Goal: Task Accomplishment & Management: Use online tool/utility

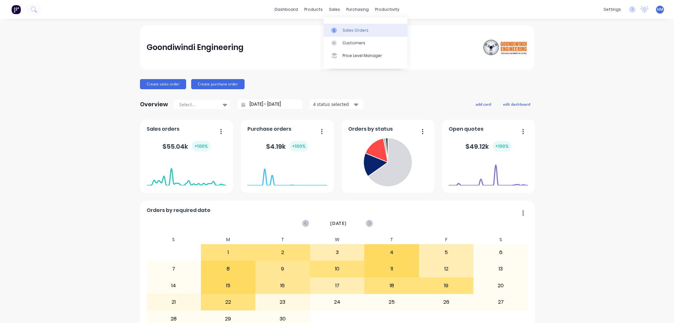
click at [334, 8] on div "sales" at bounding box center [334, 9] width 17 height 9
click at [352, 26] on link "Sales Orders" at bounding box center [366, 30] width 84 height 13
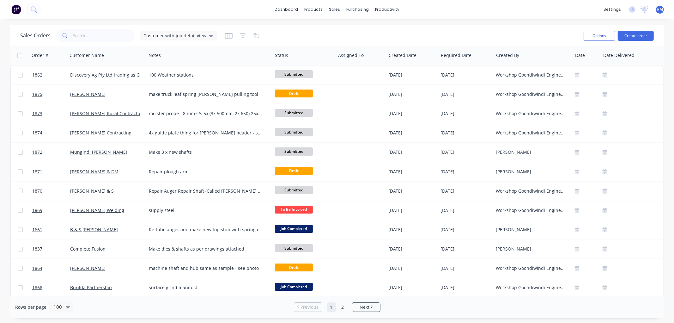
click at [101, 42] on div "Sales Orders Customer with job detail view" at bounding box center [299, 35] width 559 height 15
click at [101, 37] on input "text" at bounding box center [104, 35] width 62 height 13
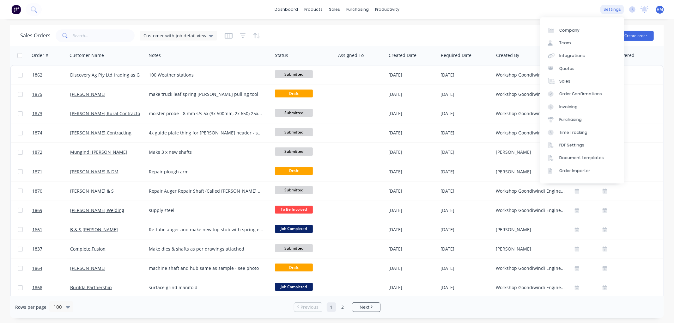
click at [610, 7] on div "settings" at bounding box center [613, 9] width 24 height 9
click at [584, 29] on link "Company" at bounding box center [583, 30] width 84 height 13
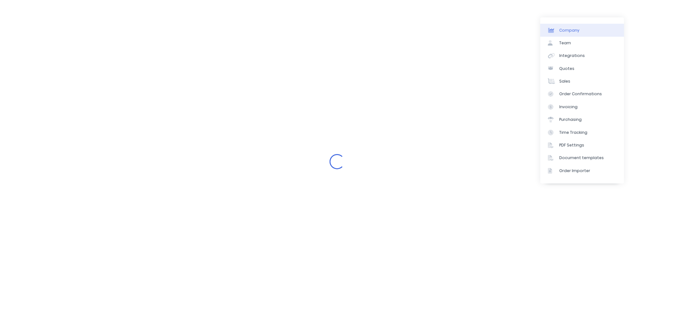
select select "AU"
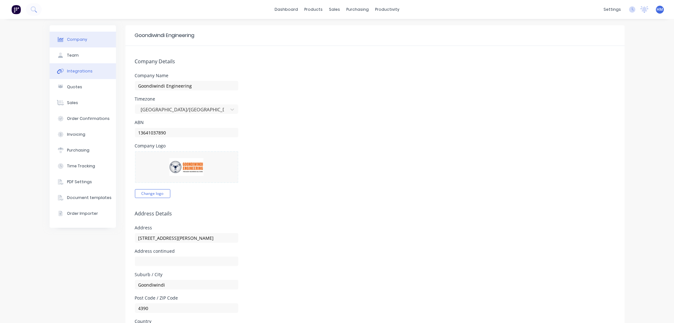
click at [76, 70] on div "Integrations" at bounding box center [80, 71] width 26 height 6
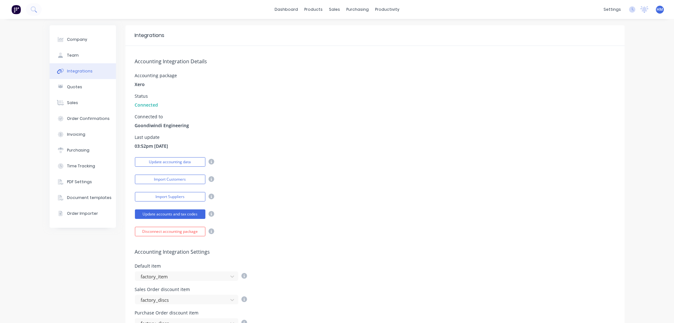
scroll to position [35, 0]
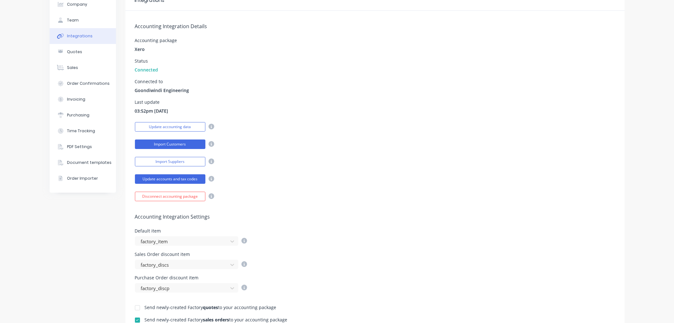
click at [175, 143] on button "Import Customers" at bounding box center [170, 143] width 71 height 9
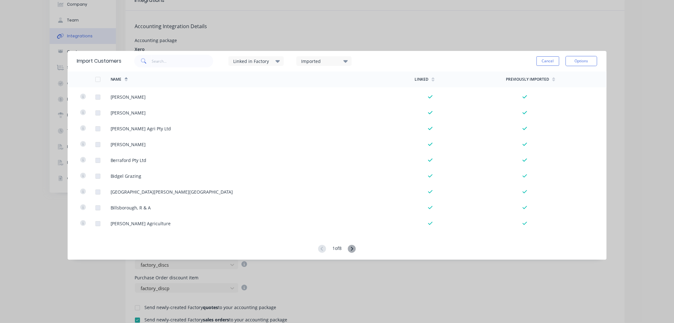
scroll to position [1124, 0]
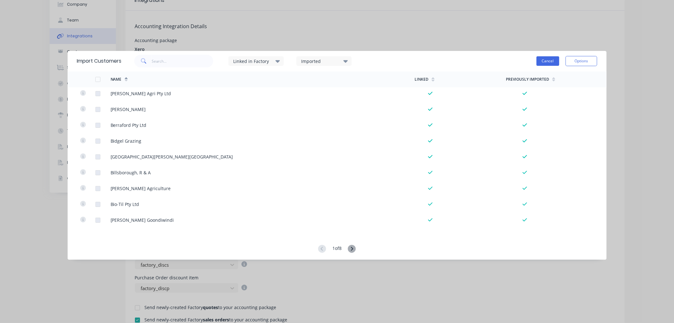
click at [542, 62] on button "Cancel" at bounding box center [548, 60] width 23 height 9
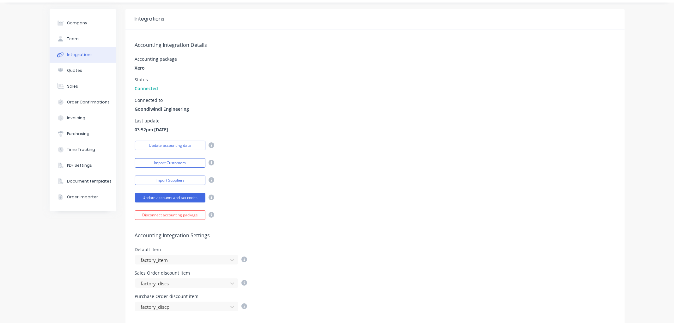
scroll to position [0, 0]
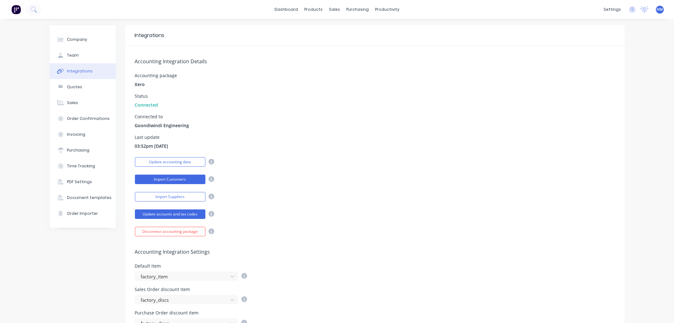
click at [179, 178] on button "Import Customers" at bounding box center [170, 179] width 71 height 9
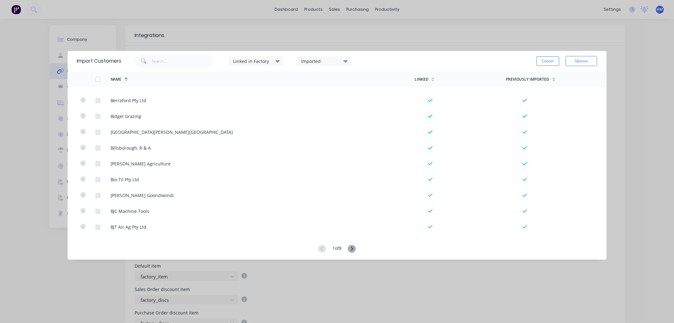
scroll to position [1159, 0]
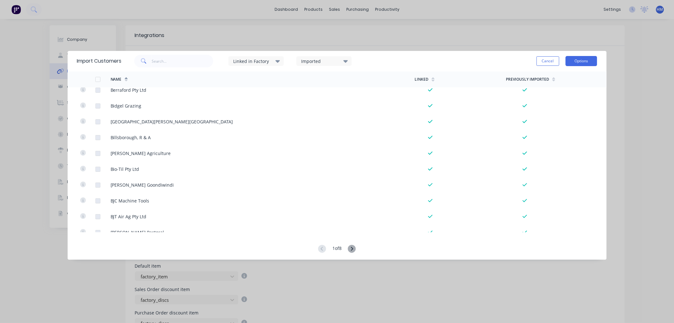
click at [574, 58] on button "Options" at bounding box center [582, 61] width 32 height 10
click at [284, 59] on div "Linked in Factory" at bounding box center [255, 60] width 55 height 9
click at [277, 60] on icon at bounding box center [278, 61] width 4 height 7
click at [323, 61] on div "Imported" at bounding box center [321, 61] width 40 height 7
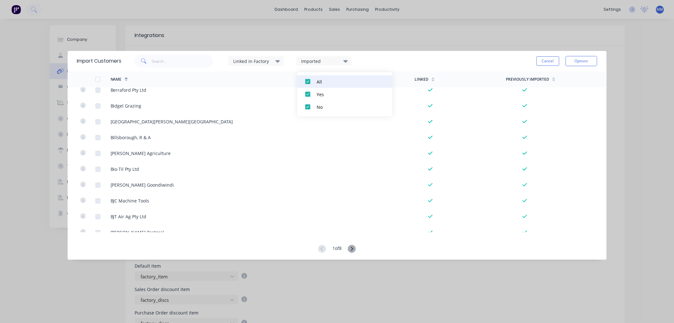
click at [308, 81] on div at bounding box center [308, 81] width 13 height 13
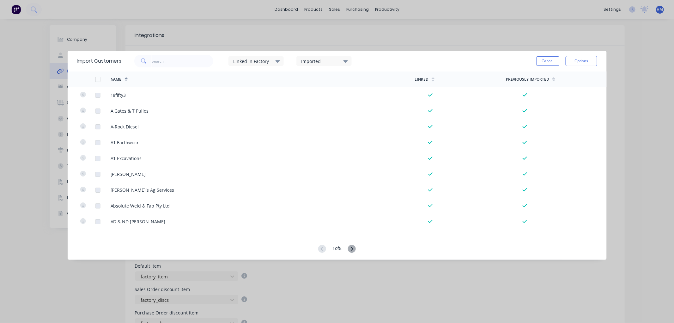
click at [328, 62] on div "Imported" at bounding box center [321, 61] width 40 height 7
click at [308, 107] on div at bounding box center [308, 107] width 13 height 13
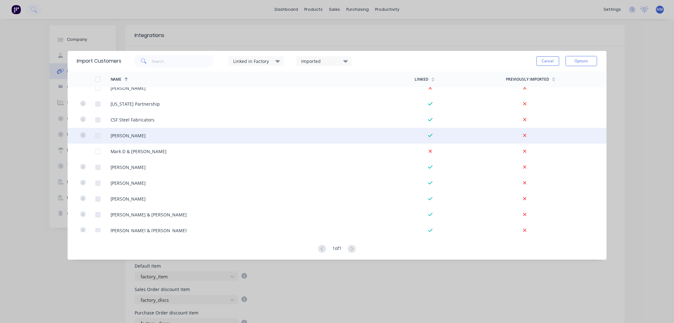
scroll to position [13, 0]
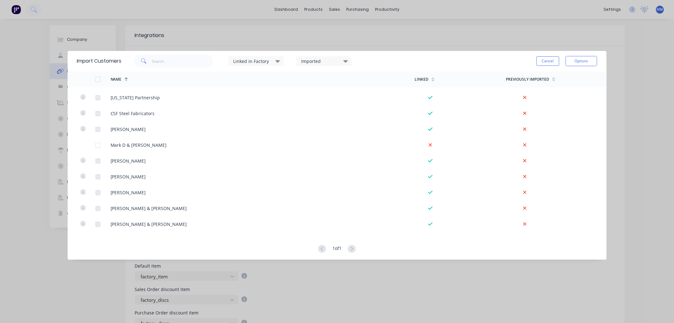
click at [260, 59] on div "Linked in Factory" at bounding box center [253, 61] width 40 height 7
click at [239, 82] on div at bounding box center [240, 81] width 13 height 13
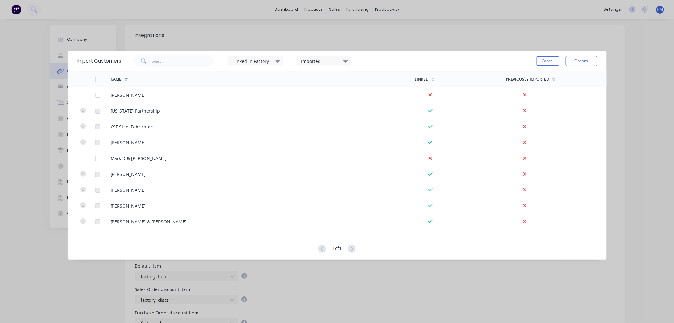
click at [255, 56] on div "Linked in Factory" at bounding box center [255, 60] width 55 height 9
click at [242, 105] on div at bounding box center [240, 107] width 13 height 13
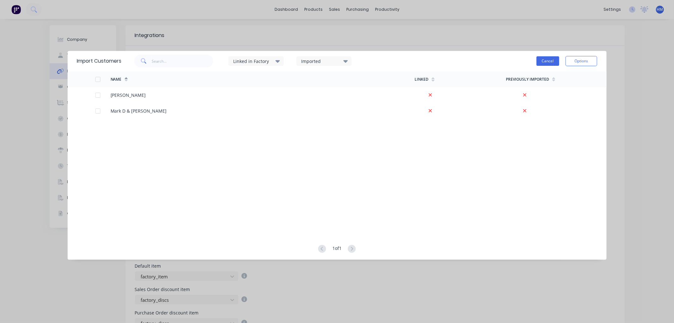
click at [543, 64] on button "Cancel" at bounding box center [548, 60] width 23 height 9
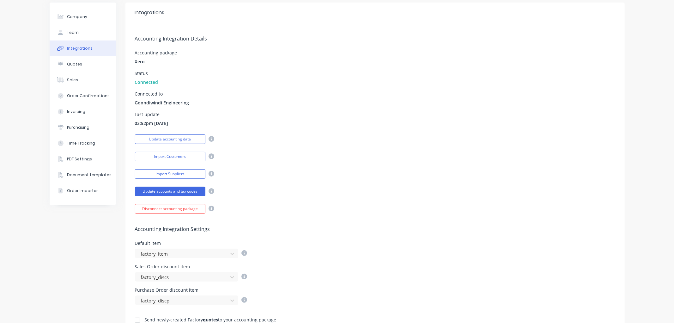
scroll to position [35, 0]
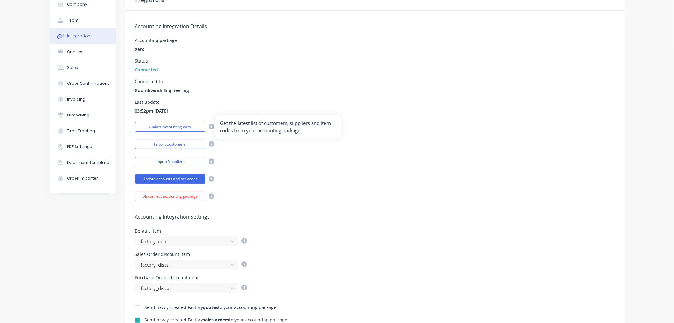
click at [211, 127] on icon at bounding box center [212, 127] width 6 height 6
click at [209, 127] on icon at bounding box center [212, 127] width 6 height 6
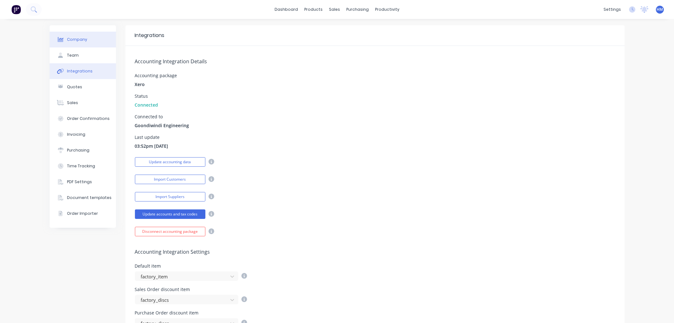
click at [78, 35] on button "Company" at bounding box center [83, 40] width 66 height 16
select select "AU"
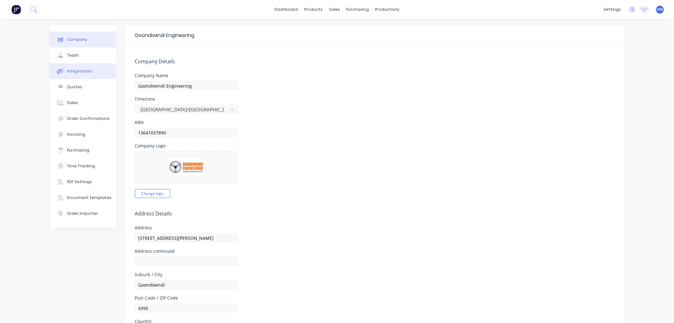
click at [91, 71] on button "Integrations" at bounding box center [83, 71] width 66 height 16
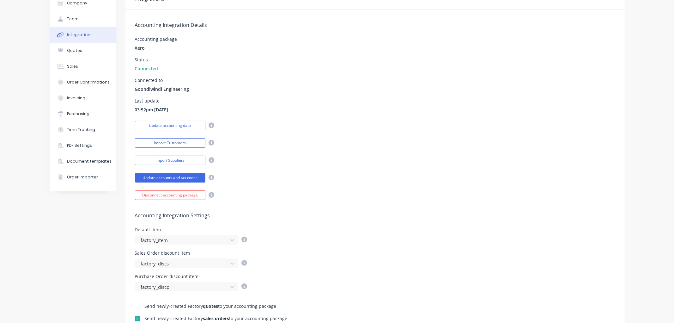
scroll to position [1, 0]
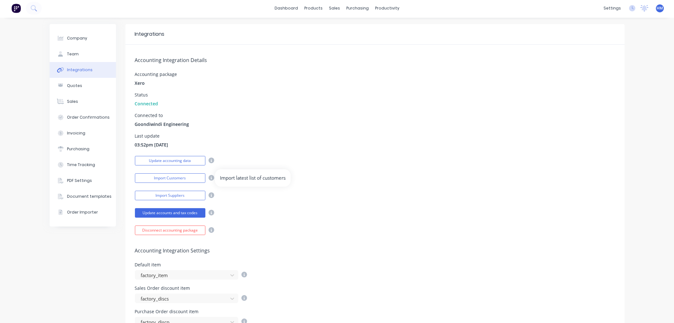
click at [210, 175] on icon at bounding box center [212, 178] width 6 height 6
click at [210, 178] on icon at bounding box center [212, 178] width 6 height 6
click at [178, 177] on button "Import Customers" at bounding box center [170, 177] width 71 height 9
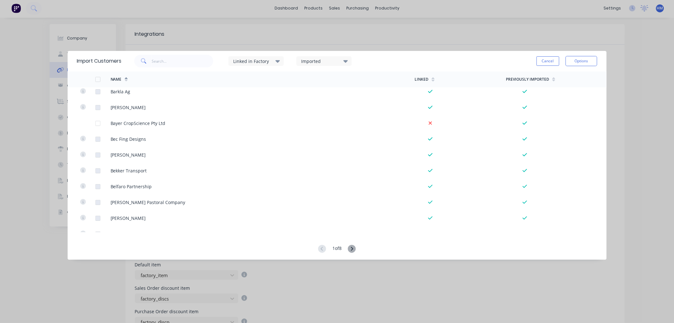
scroll to position [984, 0]
click at [543, 58] on button "Cancel" at bounding box center [548, 60] width 23 height 9
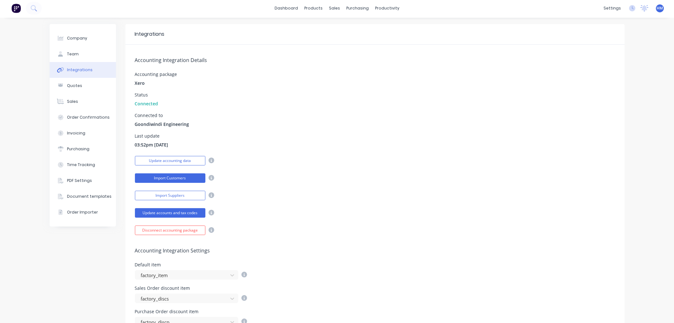
click at [188, 177] on button "Import Customers" at bounding box center [170, 177] width 71 height 9
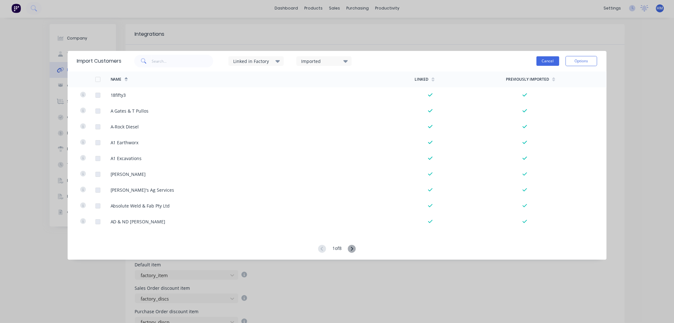
click at [541, 63] on button "Cancel" at bounding box center [548, 60] width 23 height 9
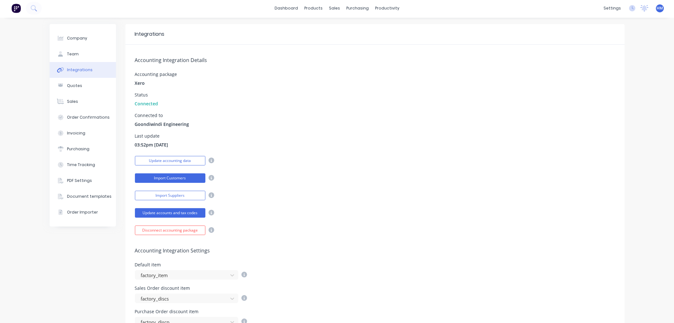
click at [172, 181] on button "Import Customers" at bounding box center [170, 177] width 71 height 9
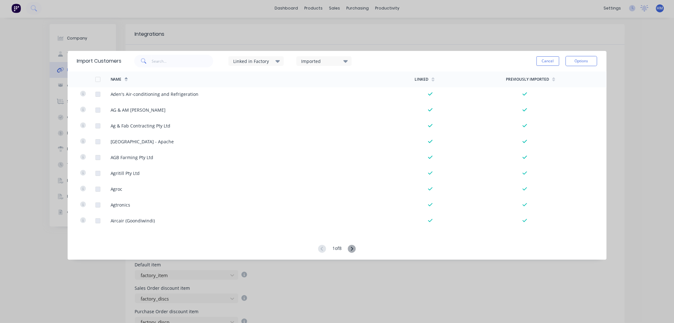
scroll to position [175, 0]
click at [542, 61] on button "Cancel" at bounding box center [548, 60] width 23 height 9
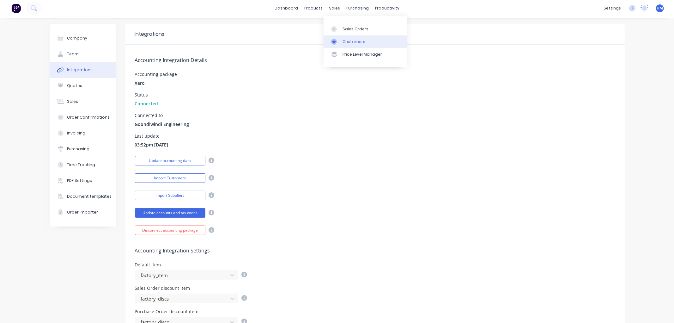
click at [339, 37] on link "Customers" at bounding box center [366, 41] width 84 height 13
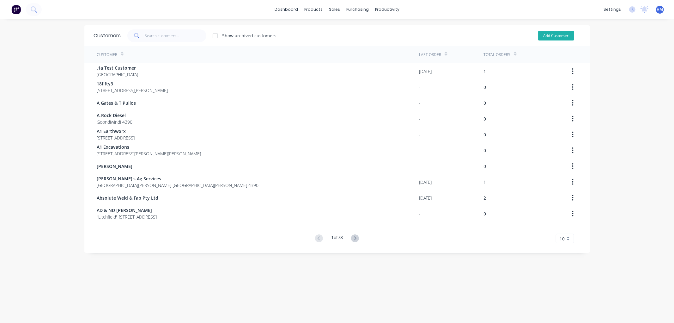
click at [546, 35] on button "Add Customer" at bounding box center [556, 35] width 36 height 9
select select "AU"
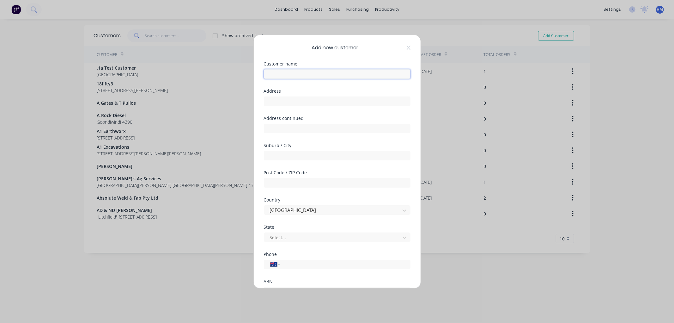
click at [289, 71] on input "text" at bounding box center [337, 73] width 147 height 9
type input "[PERSON_NAME] & JN"
click at [293, 98] on input "text" at bounding box center [337, 100] width 147 height 9
click at [285, 101] on input "text" at bounding box center [337, 100] width 147 height 9
paste input "[STREET_ADDRESS]"
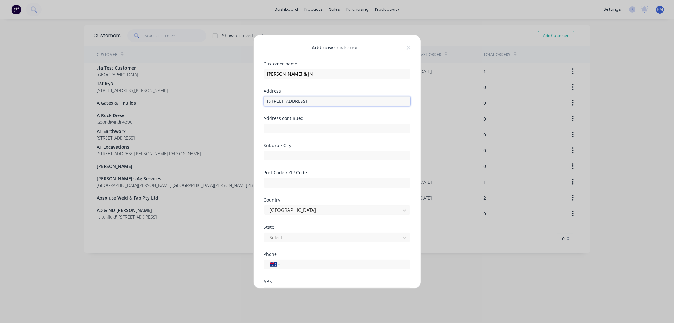
type input "[STREET_ADDRESS]"
click at [275, 153] on input "text" at bounding box center [337, 155] width 147 height 9
paste input "LUNDAVRA"
type input "LUNDAVRA"
click at [272, 183] on input "text" at bounding box center [337, 182] width 147 height 9
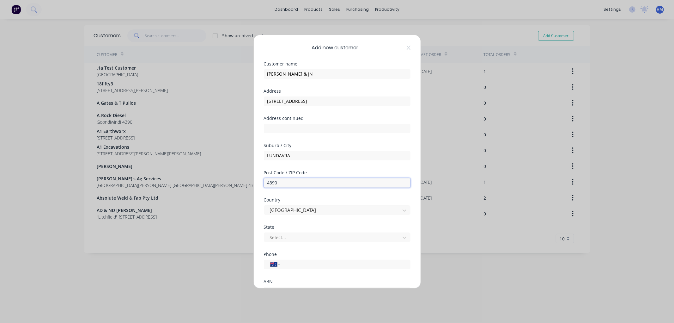
type input "4390"
drag, startPoint x: 280, startPoint y: 245, endPoint x: 282, endPoint y: 241, distance: 4.1
click at [280, 245] on div "State Select..." at bounding box center [337, 238] width 147 height 27
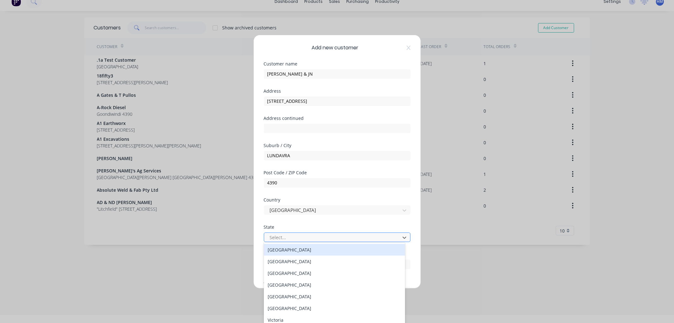
click at [283, 237] on div at bounding box center [333, 237] width 128 height 8
type input "q"
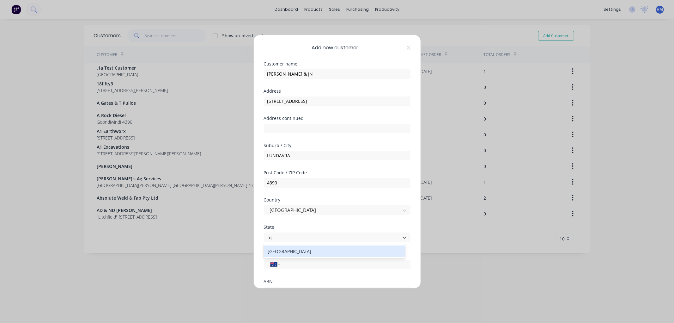
click at [283, 252] on div "[GEOGRAPHIC_DATA]" at bounding box center [334, 251] width 141 height 12
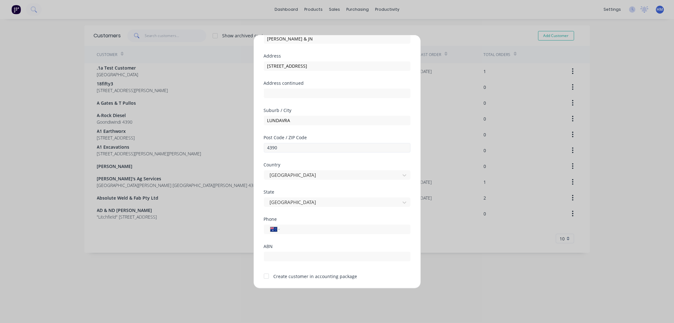
scroll to position [55, 0]
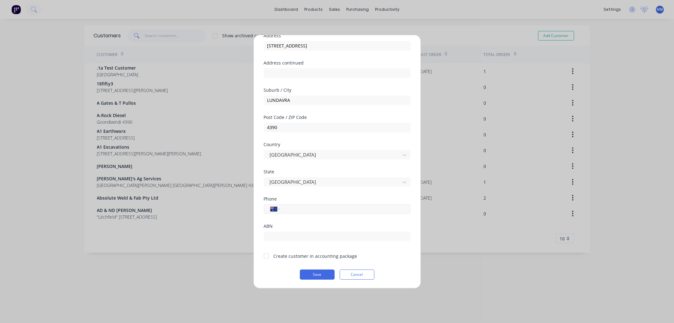
click at [311, 206] on input "tel" at bounding box center [344, 208] width 119 height 7
type input "0487 142 170"
click at [265, 257] on div at bounding box center [266, 255] width 13 height 13
click at [322, 273] on button "Save" at bounding box center [317, 274] width 35 height 10
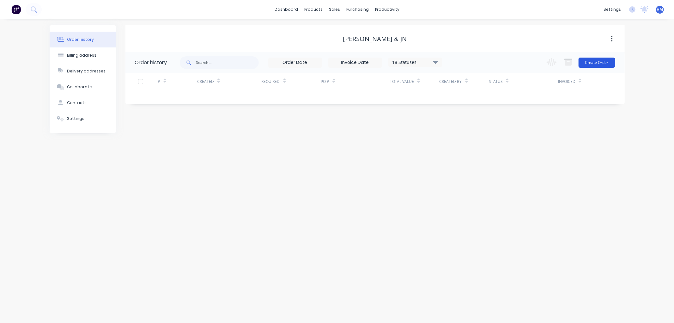
click at [593, 62] on button "Create Order" at bounding box center [597, 63] width 37 height 10
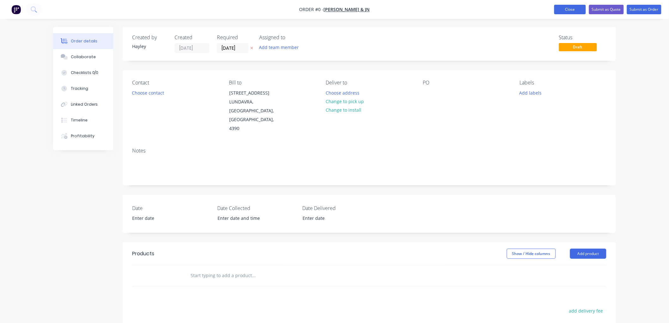
click at [571, 9] on button "Close" at bounding box center [570, 9] width 32 height 9
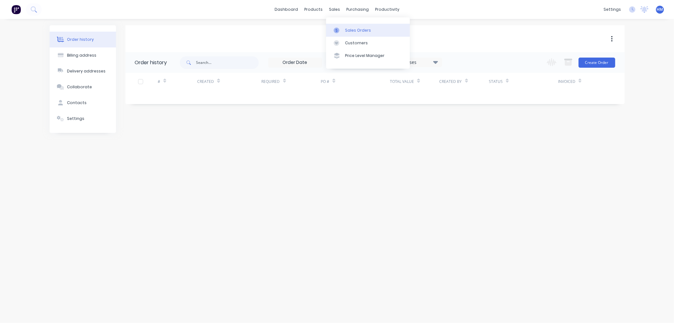
click at [350, 30] on div "Sales Orders" at bounding box center [358, 31] width 26 height 6
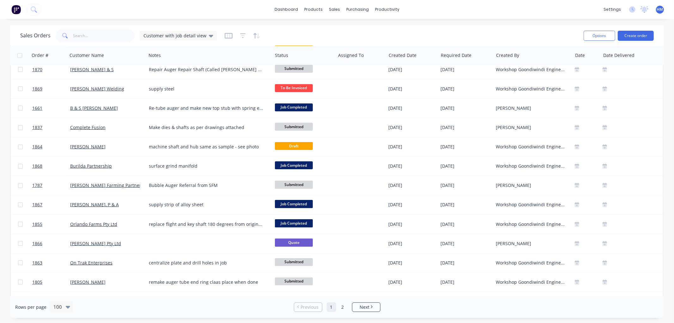
scroll to position [70, 0]
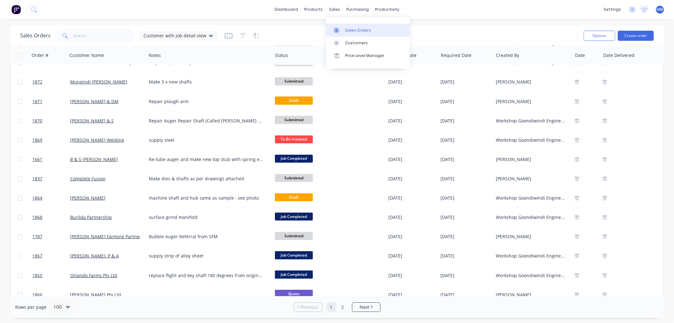
click at [348, 28] on div "Sales Orders" at bounding box center [358, 31] width 26 height 6
click at [358, 46] on div "Customers" at bounding box center [356, 43] width 23 height 6
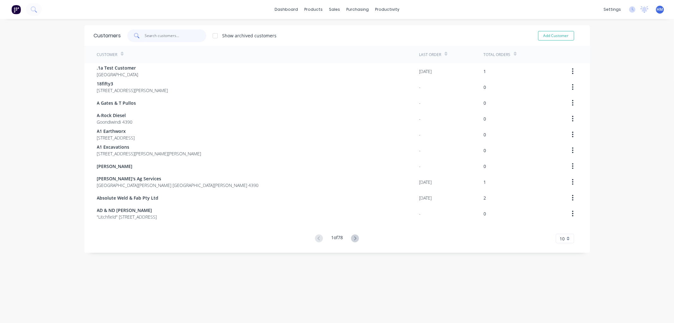
click at [149, 35] on input "text" at bounding box center [176, 35] width 62 height 13
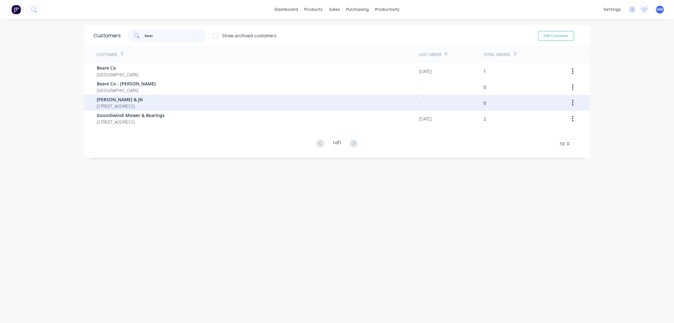
type input "bear"
click at [132, 96] on span "[PERSON_NAME] & JN" at bounding box center [120, 99] width 46 height 7
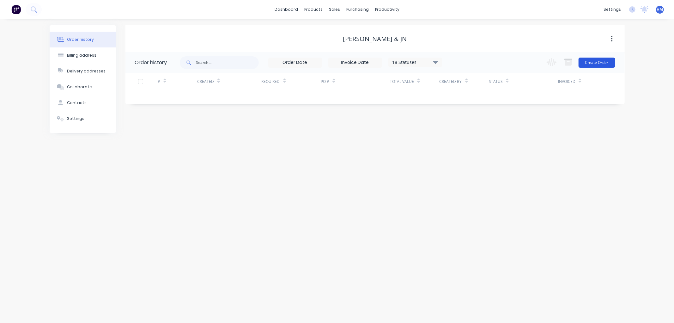
click at [606, 63] on button "Create Order" at bounding box center [597, 63] width 37 height 10
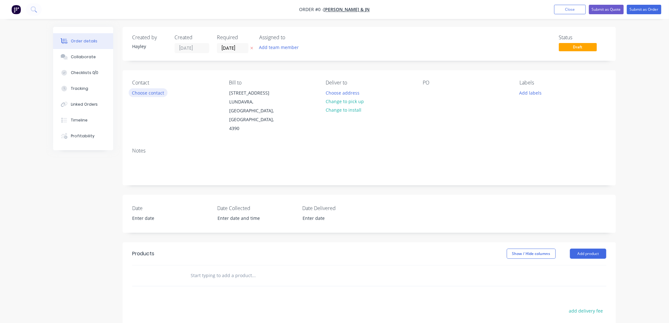
click at [134, 93] on button "Choose contact" at bounding box center [148, 92] width 39 height 9
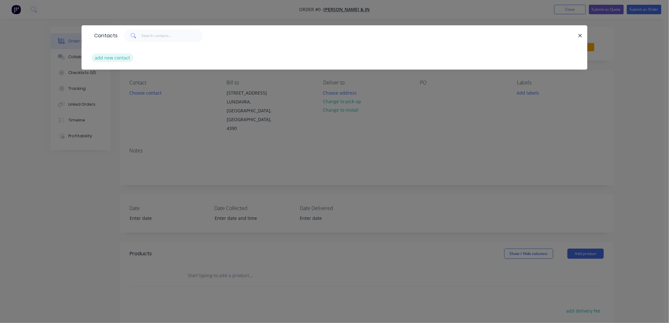
click at [109, 60] on button "add new contact" at bounding box center [113, 57] width 42 height 9
select select "AU"
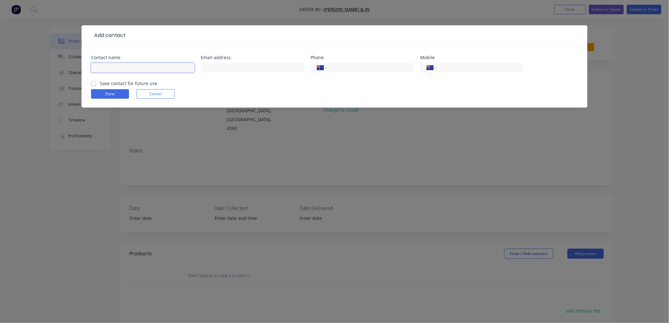
click at [120, 66] on input "text" at bounding box center [142, 67] width 103 height 9
type input "[PERSON_NAME]"
click at [100, 83] on label "Save contact for future use" at bounding box center [128, 83] width 57 height 7
click at [96, 83] on input "Save contact for future use" at bounding box center [93, 83] width 5 height 6
checkbox input "true"
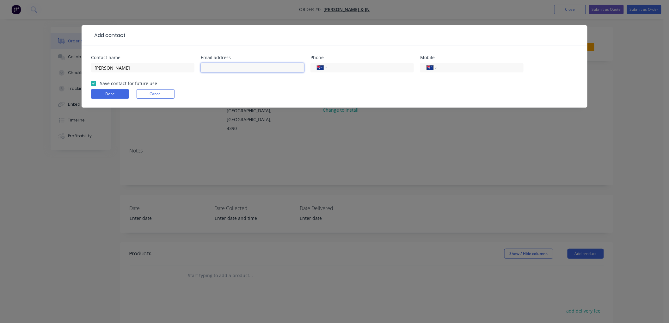
click at [242, 65] on input "text" at bounding box center [252, 67] width 103 height 9
paste input "[EMAIL_ADDRESS][DOMAIN_NAME]"
type input "[EMAIL_ADDRESS][DOMAIN_NAME]"
click at [486, 65] on input "tel" at bounding box center [479, 67] width 76 height 7
paste input "0487 142 170"
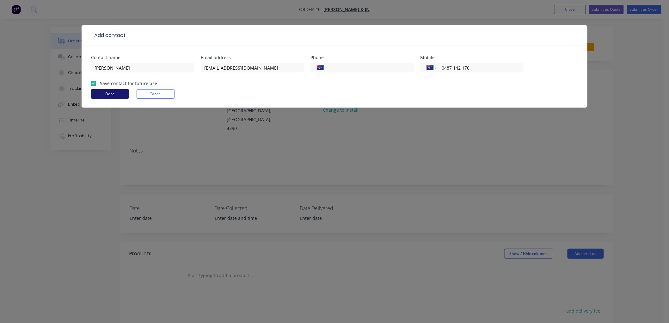
type input "0487 142 170"
click at [95, 97] on button "Done" at bounding box center [110, 93] width 38 height 9
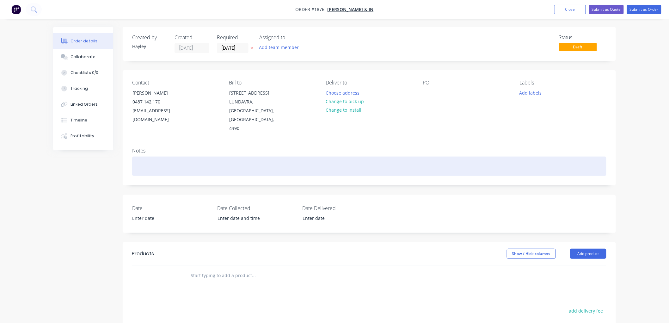
click at [166, 156] on div at bounding box center [369, 165] width 474 height 19
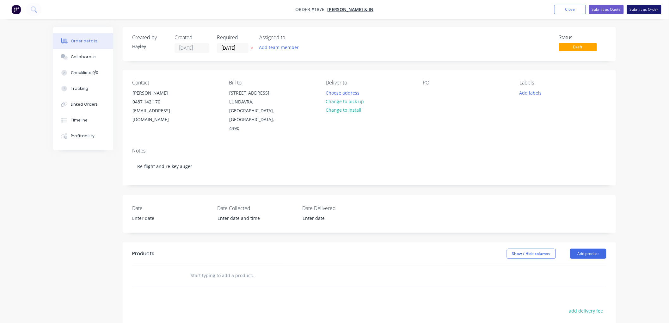
click at [644, 5] on button "Submit as Order" at bounding box center [644, 9] width 34 height 9
click at [643, 5] on button "Submit as Order" at bounding box center [644, 9] width 34 height 9
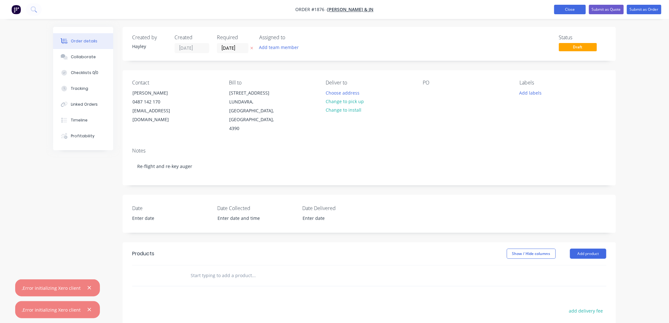
click at [575, 12] on button "Close" at bounding box center [570, 9] width 32 height 9
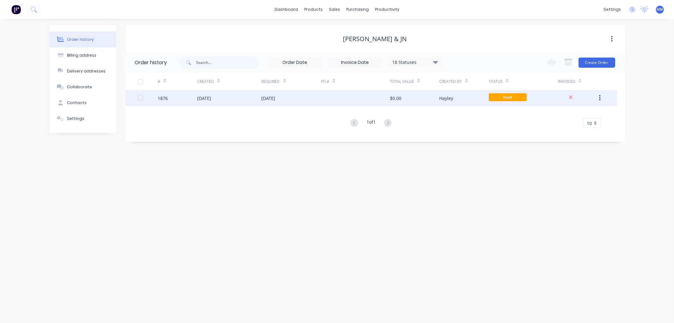
click at [191, 105] on div "1876" at bounding box center [178, 98] width 40 height 16
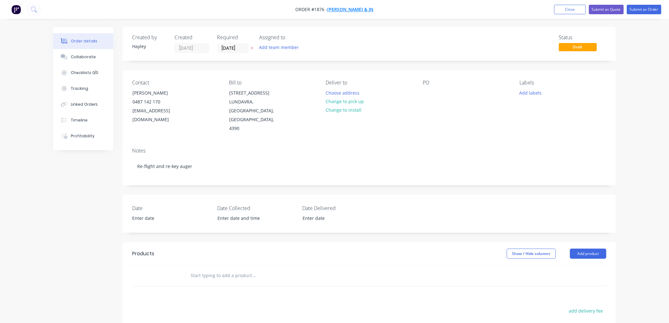
click at [354, 9] on span "[PERSON_NAME] & JN" at bounding box center [351, 10] width 46 height 6
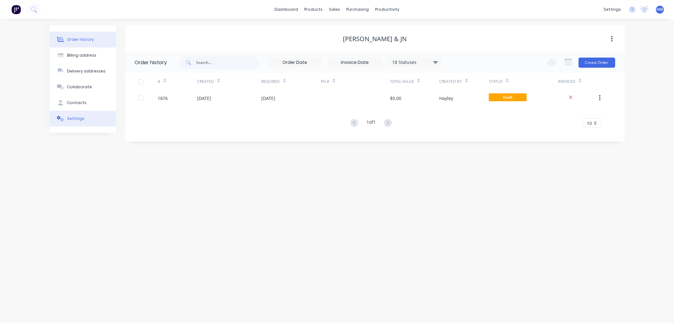
click at [72, 117] on div "Settings" at bounding box center [75, 119] width 17 height 6
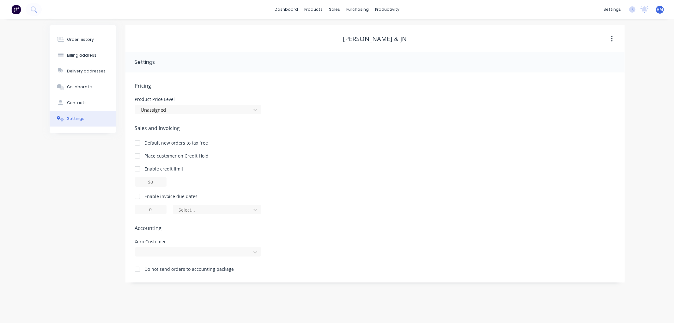
drag, startPoint x: 149, startPoint y: 192, endPoint x: 138, endPoint y: 197, distance: 12.5
click at [150, 193] on div "Enable invoice due dates" at bounding box center [171, 196] width 53 height 7
click at [136, 196] on div at bounding box center [137, 196] width 13 height 13
type input "1"
click at [158, 207] on input "1" at bounding box center [151, 209] width 32 height 9
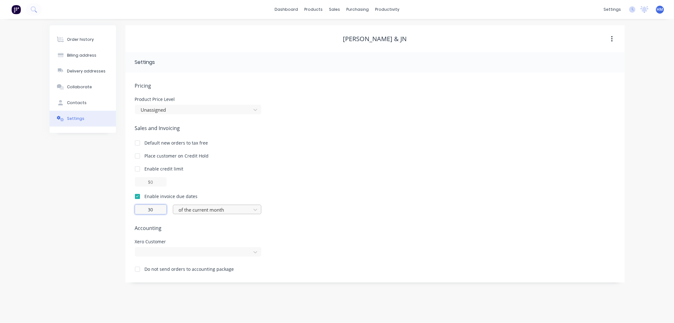
type input "30"
click at [207, 209] on div at bounding box center [213, 210] width 70 height 8
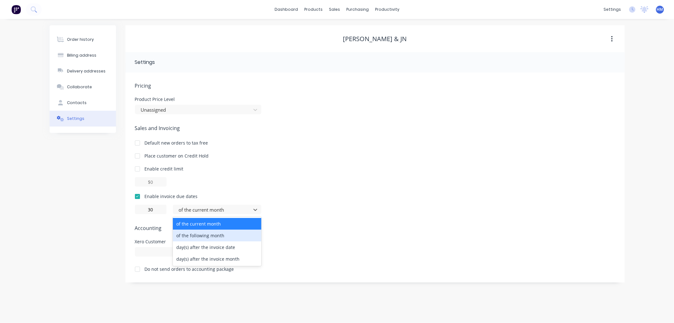
click at [209, 235] on div "of the following month" at bounding box center [217, 236] width 89 height 12
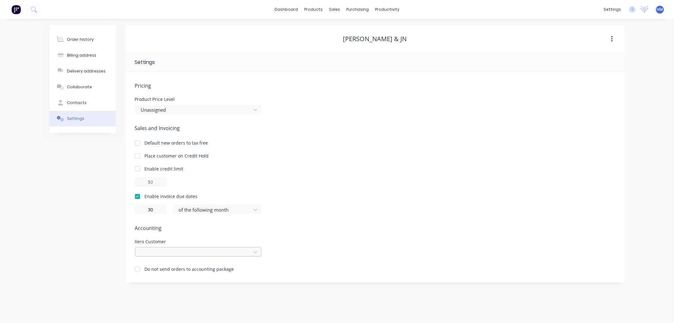
click at [167, 252] on div at bounding box center [193, 252] width 107 height 8
type input "bear"
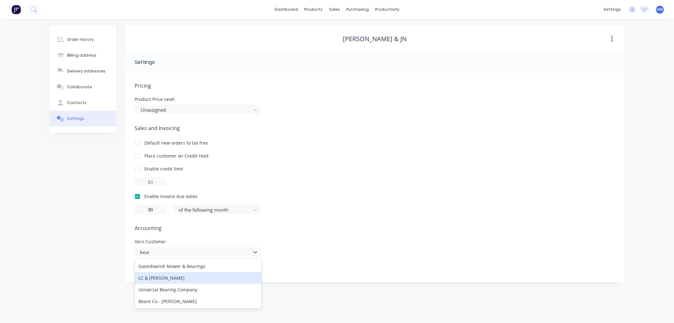
click at [184, 277] on div "LC & [PERSON_NAME]" at bounding box center [198, 278] width 126 height 12
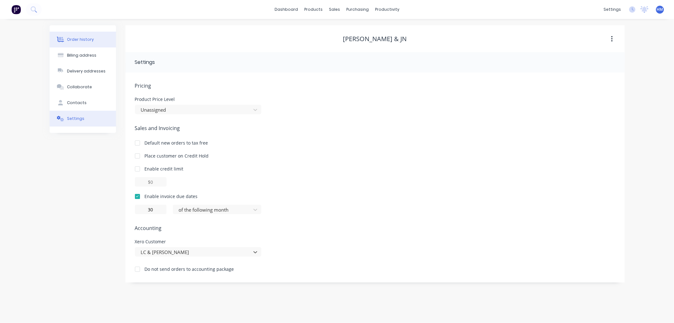
click at [74, 36] on button "Order history" at bounding box center [83, 40] width 66 height 16
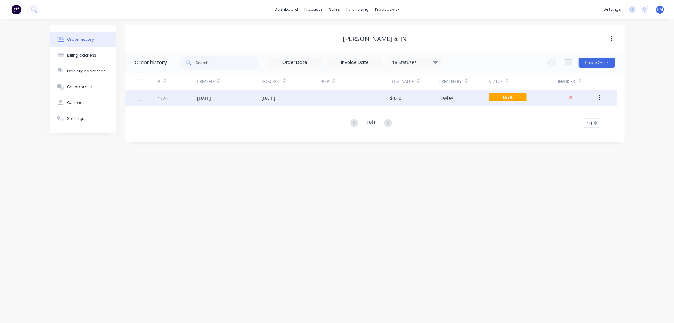
click at [239, 100] on div "[DATE]" at bounding box center [229, 98] width 64 height 16
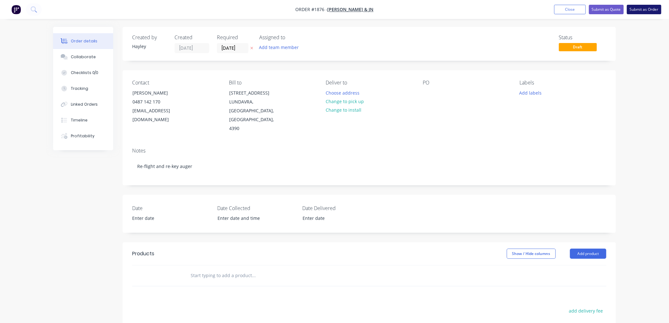
click at [655, 11] on button "Submit as Order" at bounding box center [644, 9] width 34 height 9
click at [641, 11] on button "Submit as Order" at bounding box center [644, 9] width 34 height 9
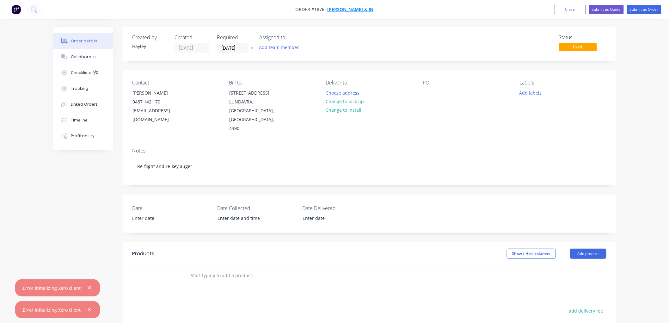
click at [353, 9] on span "[PERSON_NAME] & JN" at bounding box center [351, 10] width 46 height 6
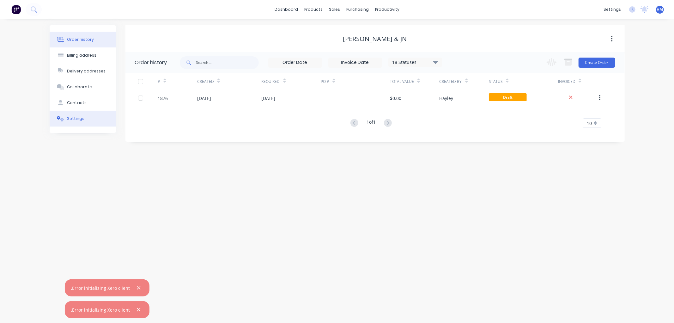
click at [77, 118] on div "Settings" at bounding box center [75, 119] width 17 height 6
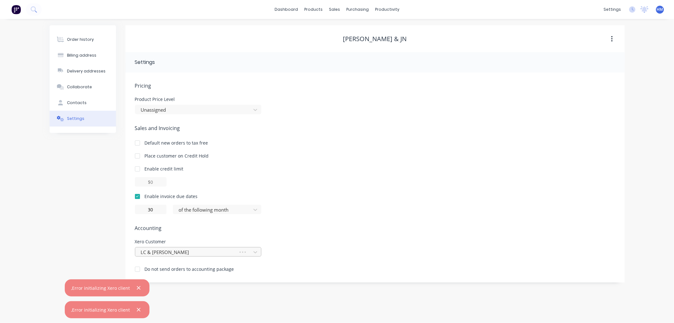
click at [164, 252] on div at bounding box center [187, 252] width 95 height 8
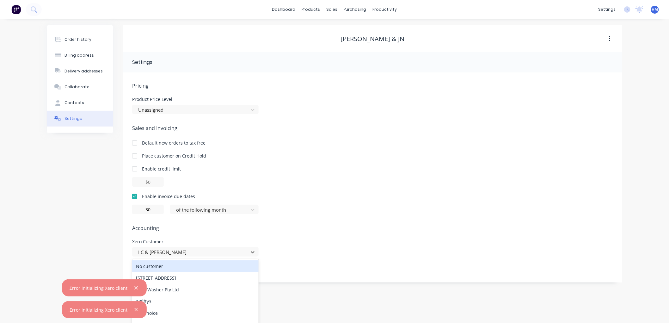
click at [163, 264] on div "No customer" at bounding box center [195, 266] width 126 height 12
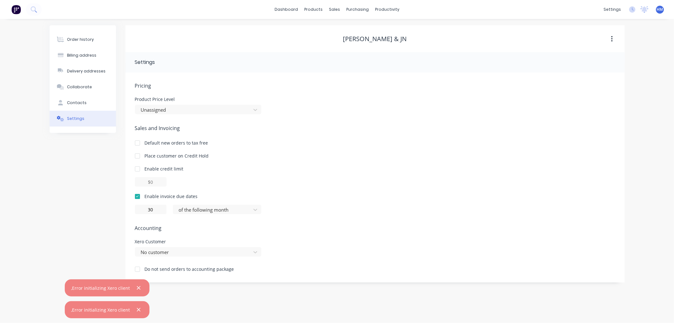
click at [277, 239] on div "Pricing Product Price Level Unassigned Sales and Invoicing Default new orders t…" at bounding box center [375, 182] width 481 height 200
click at [137, 286] on icon "button" at bounding box center [139, 288] width 4 height 6
click at [137, 307] on icon "button" at bounding box center [139, 310] width 4 height 6
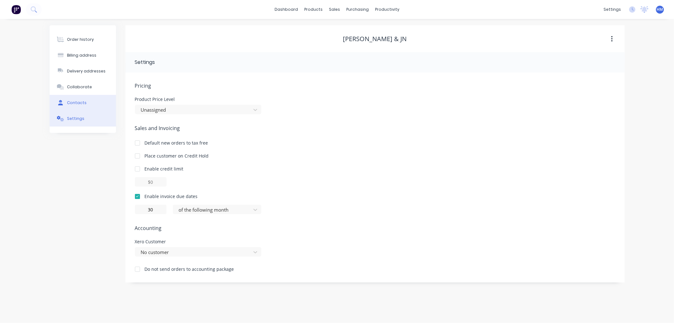
click at [97, 101] on button "Contacts" at bounding box center [83, 103] width 66 height 16
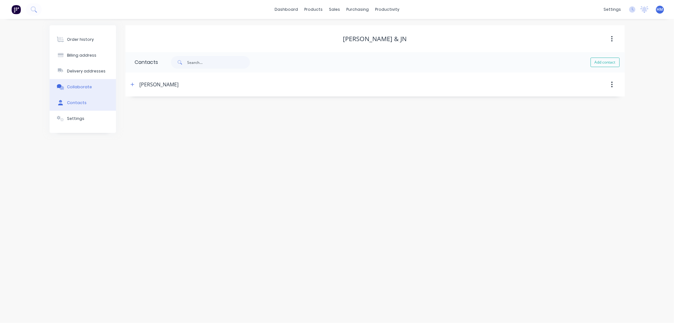
click at [91, 93] on button "Collaborate" at bounding box center [83, 87] width 66 height 16
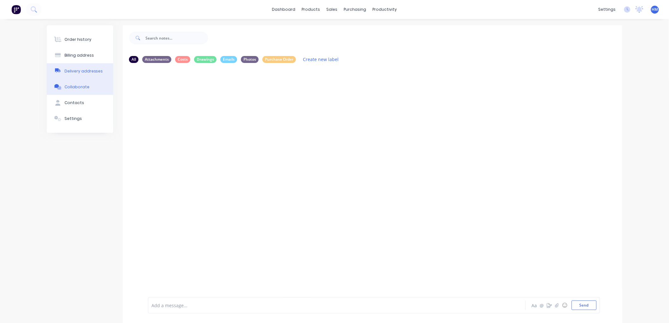
click at [91, 73] on div "Delivery addresses" at bounding box center [83, 71] width 39 height 6
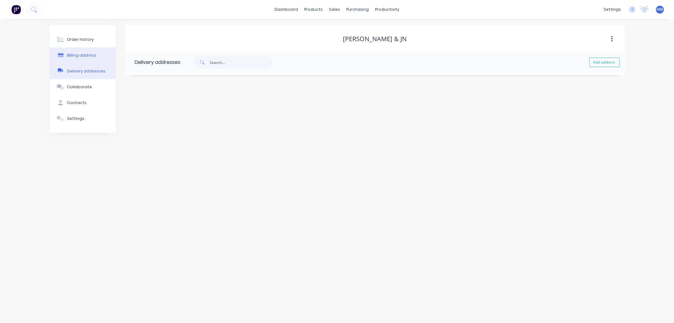
click at [83, 56] on div "Billing address" at bounding box center [81, 55] width 29 height 6
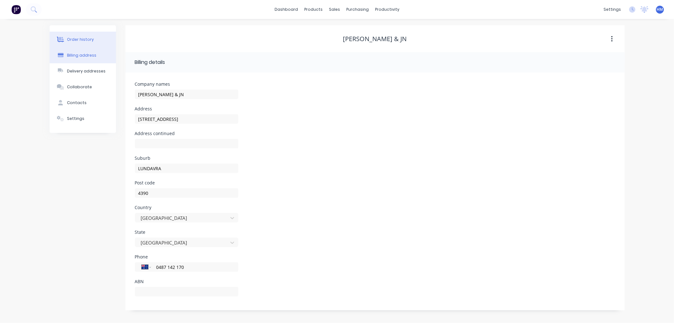
click at [81, 39] on div "Order history" at bounding box center [80, 40] width 27 height 6
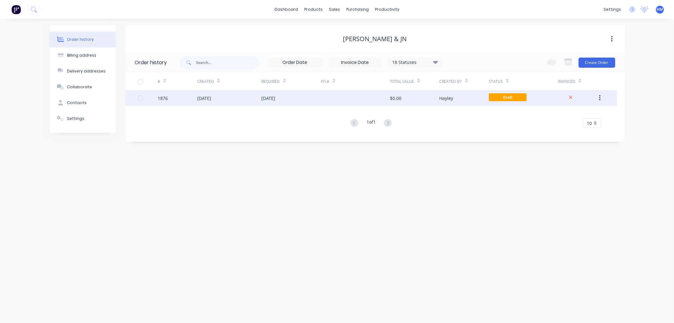
click at [317, 100] on div "[DATE]" at bounding box center [291, 98] width 59 height 16
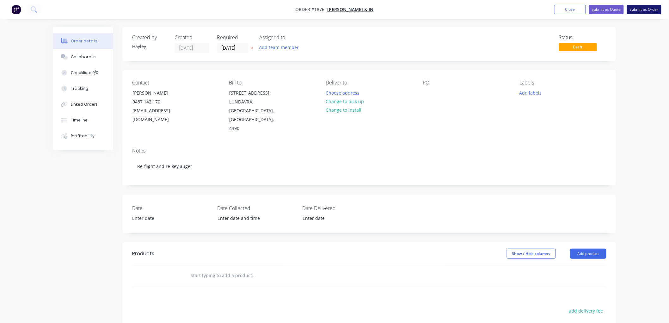
click at [642, 6] on button "Submit as Order" at bounding box center [644, 9] width 34 height 9
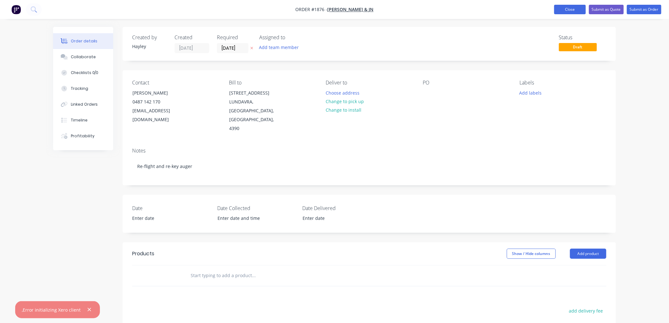
click at [570, 7] on button "Close" at bounding box center [570, 9] width 32 height 9
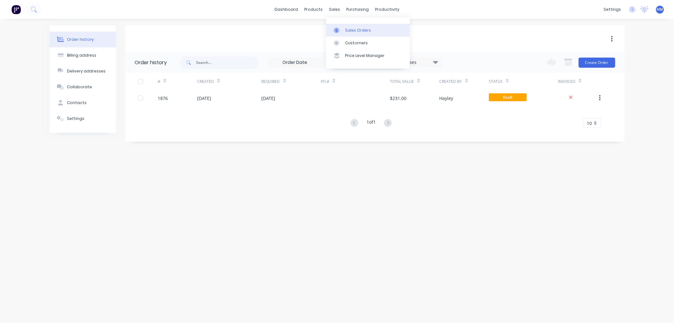
click at [356, 25] on link "Sales Orders" at bounding box center [368, 30] width 84 height 13
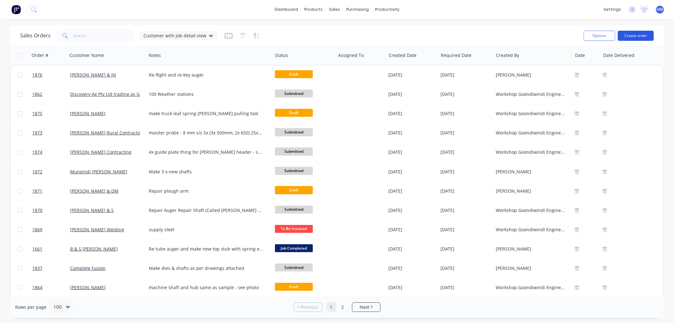
click at [629, 40] on button "Create order" at bounding box center [636, 36] width 36 height 10
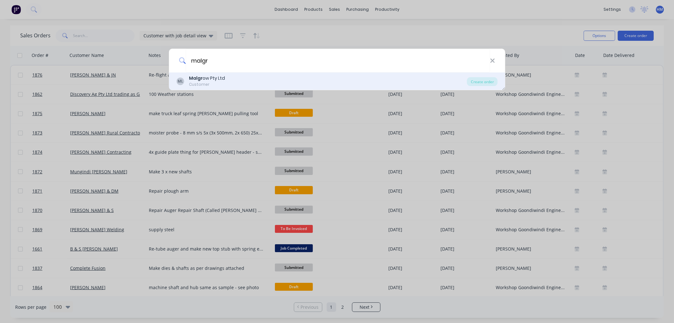
type input "malgr"
click at [228, 82] on div "ML Malgr ow Pty Ltd Customer" at bounding box center [321, 81] width 291 height 12
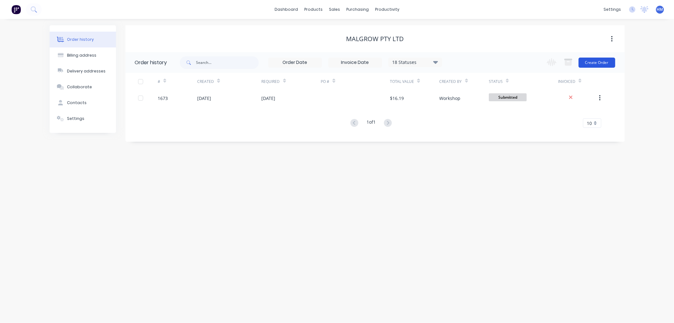
click at [601, 61] on button "Create Order" at bounding box center [597, 63] width 37 height 10
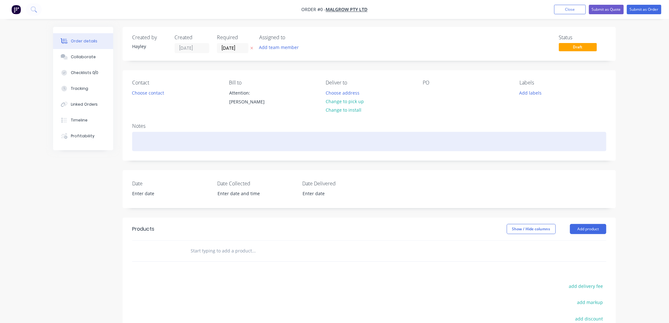
click at [155, 142] on div at bounding box center [369, 141] width 474 height 19
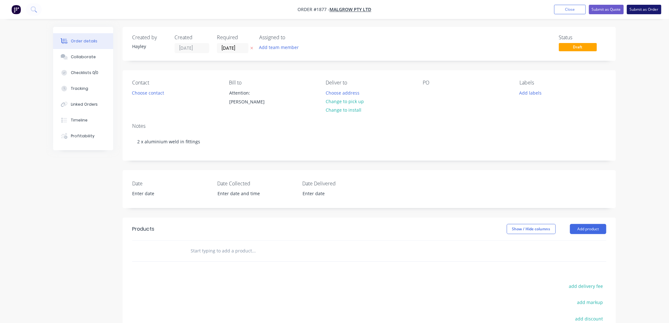
click at [650, 7] on button "Submit as Order" at bounding box center [644, 9] width 34 height 9
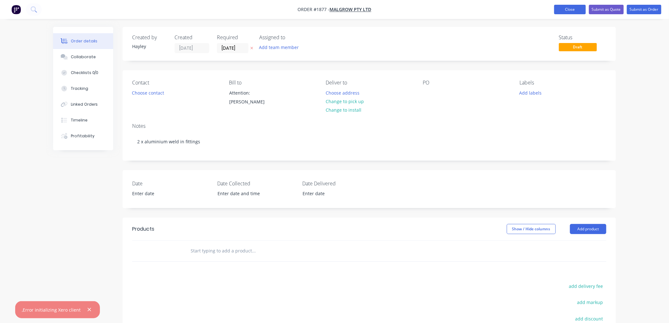
click at [583, 8] on button "Close" at bounding box center [570, 9] width 32 height 9
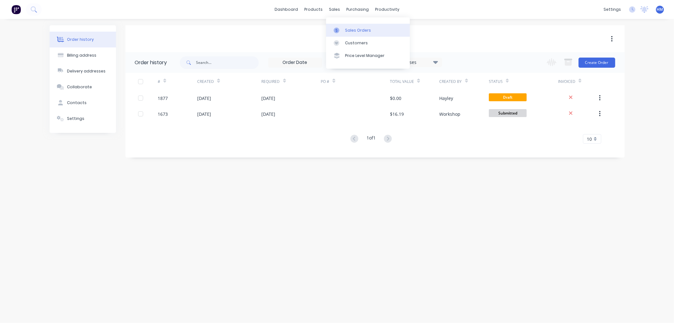
click at [345, 30] on link "Sales Orders" at bounding box center [368, 30] width 84 height 13
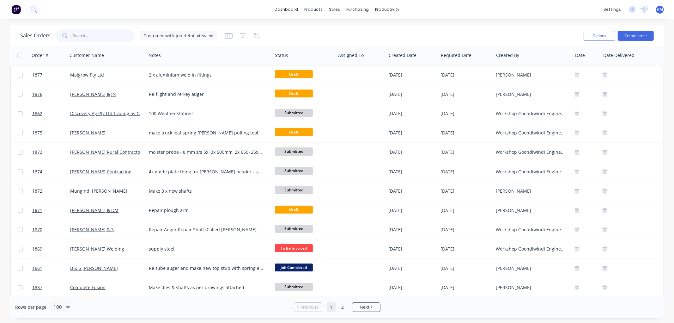
click at [109, 34] on input "text" at bounding box center [104, 35] width 62 height 13
click at [103, 31] on input "text" at bounding box center [104, 35] width 62 height 13
click at [633, 39] on button "Create order" at bounding box center [636, 36] width 36 height 10
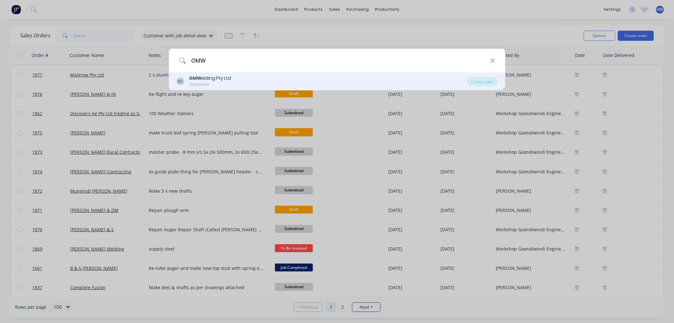
type input "GMW"
click at [215, 85] on div "Customer" at bounding box center [210, 85] width 42 height 6
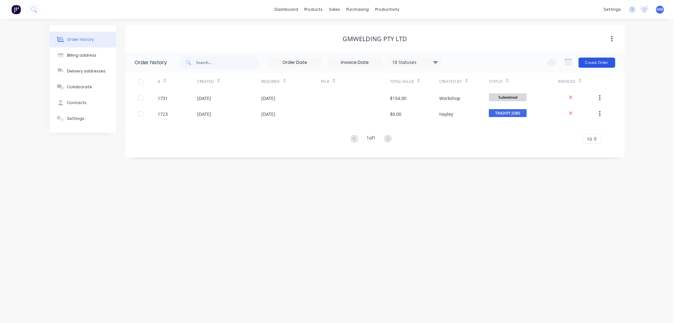
click at [587, 62] on button "Create Order" at bounding box center [597, 63] width 37 height 10
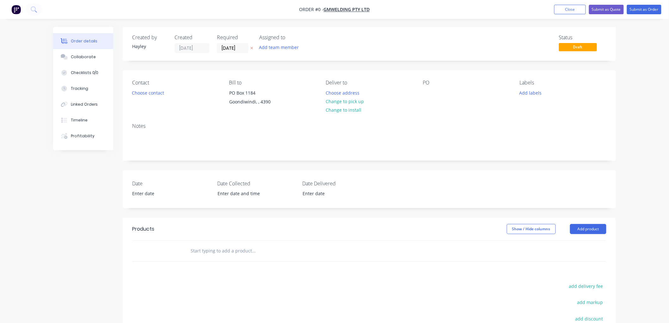
click at [212, 252] on input "text" at bounding box center [253, 250] width 126 height 13
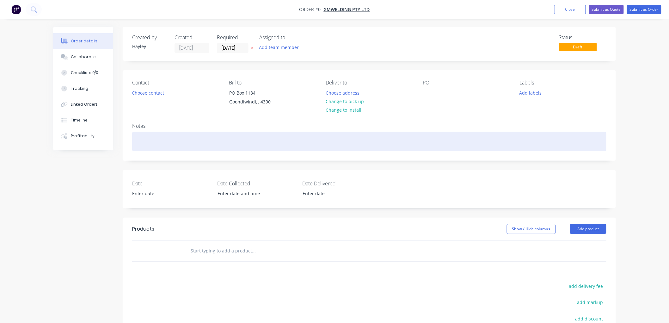
click at [187, 141] on div at bounding box center [369, 141] width 474 height 19
drag, startPoint x: 163, startPoint y: 141, endPoint x: 181, endPoint y: 137, distance: 18.8
click at [163, 141] on div "Machine 2 x stubs" at bounding box center [369, 141] width 474 height 19
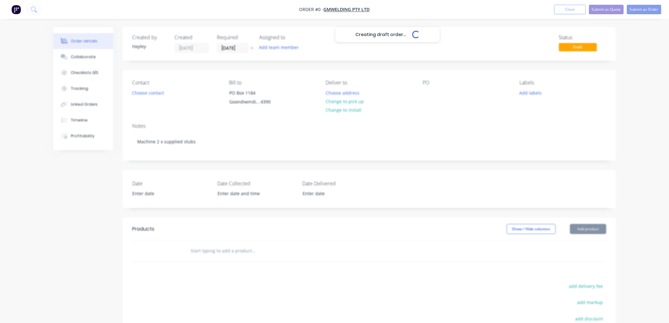
click at [80, 92] on div "Creating draft order... Loading... Order details Collaborate Checklists 0/0 Tra…" at bounding box center [334, 225] width 575 height 396
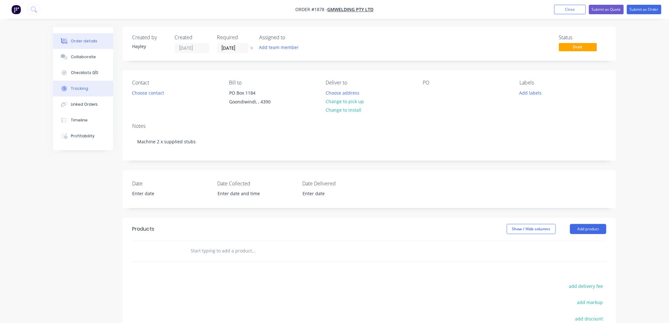
click at [87, 86] on div "Tracking" at bounding box center [79, 89] width 17 height 6
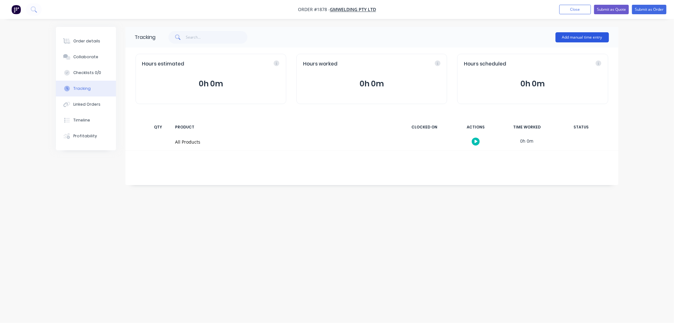
click at [574, 36] on button "Add manual time entry" at bounding box center [582, 37] width 53 height 10
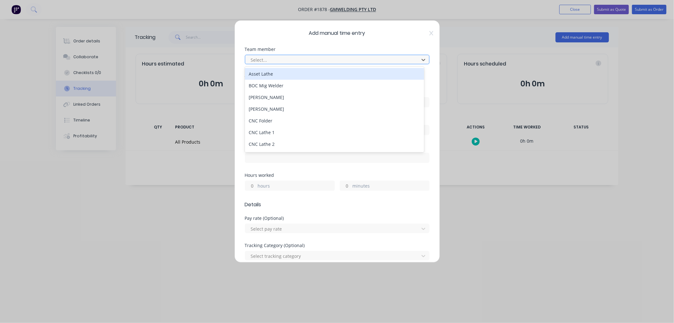
click at [264, 61] on div at bounding box center [333, 60] width 166 height 8
type input "sh"
click at [266, 74] on div "[PERSON_NAME]" at bounding box center [334, 74] width 179 height 12
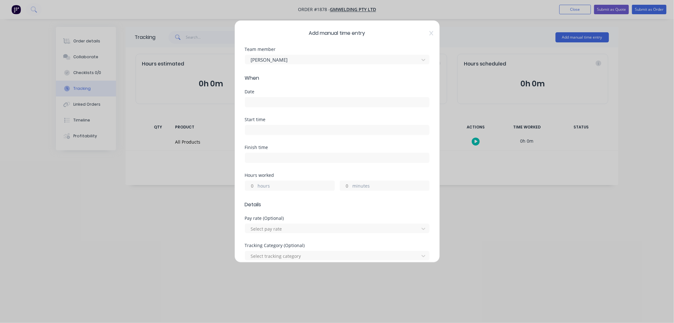
click at [263, 100] on input at bounding box center [337, 101] width 184 height 9
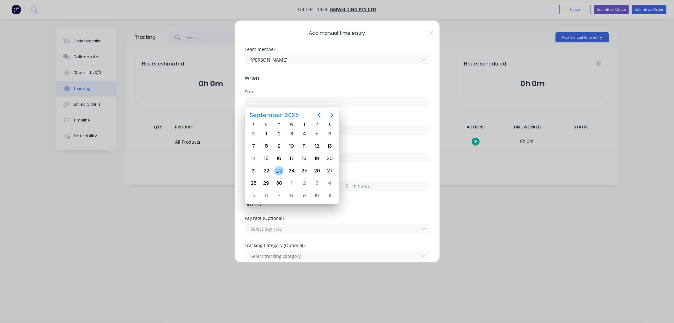
click at [277, 169] on div "23" at bounding box center [278, 170] width 9 height 9
type input "[DATE]"
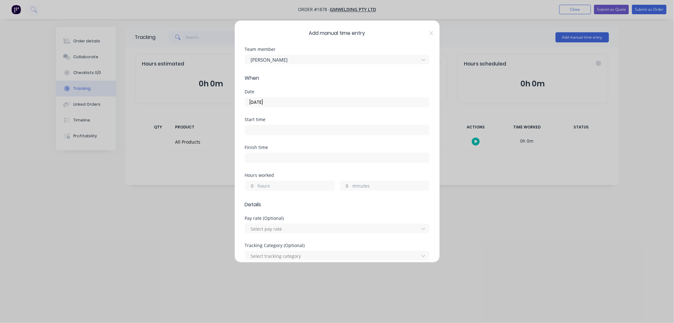
click at [347, 185] on input "minutes" at bounding box center [345, 185] width 11 height 9
drag, startPoint x: 348, startPoint y: 185, endPoint x: 326, endPoint y: 185, distance: 22.1
click at [326, 185] on div "hours minutes" at bounding box center [337, 185] width 185 height 12
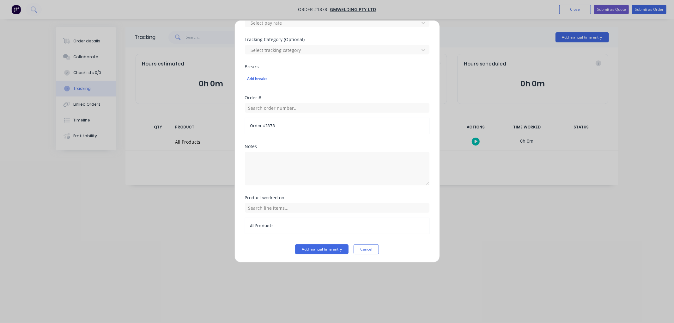
scroll to position [207, 0]
type input "30"
click at [310, 248] on button "Add manual time entry" at bounding box center [321, 248] width 53 height 10
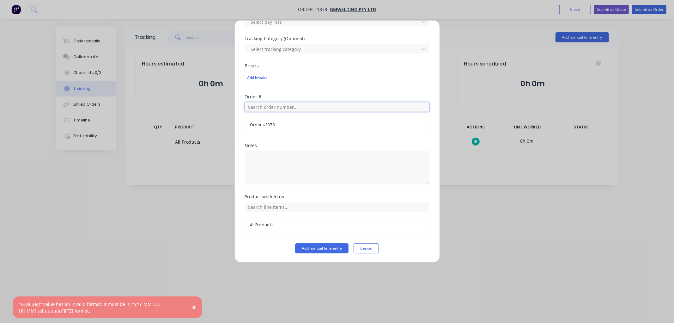
click at [272, 107] on input "text" at bounding box center [337, 106] width 185 height 9
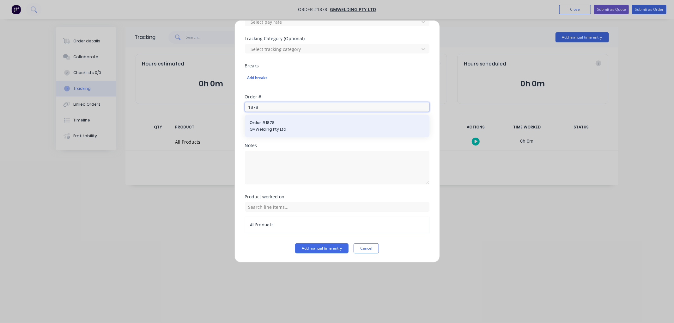
type input "1878"
click at [284, 121] on span "Order # 1878" at bounding box center [337, 123] width 175 height 6
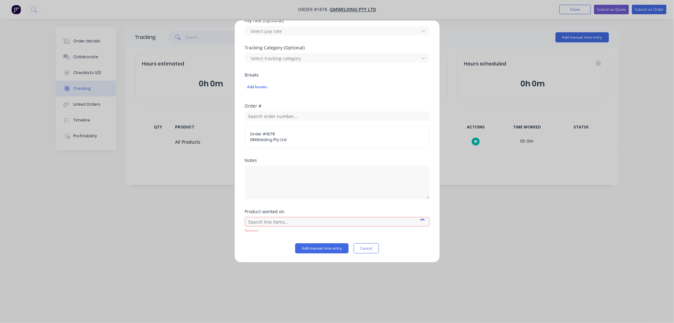
scroll to position [198, 0]
click at [318, 248] on button "Add manual time entry" at bounding box center [321, 248] width 53 height 10
click at [280, 220] on input "text" at bounding box center [337, 221] width 185 height 9
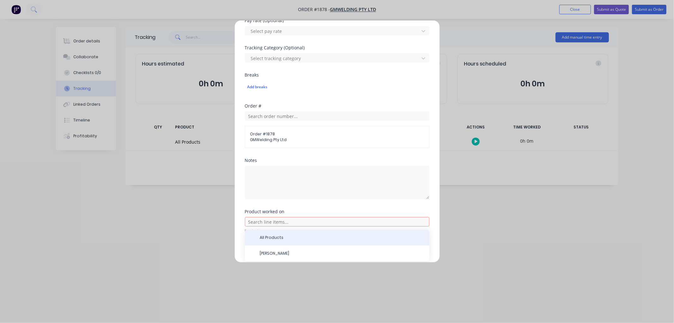
click at [276, 238] on span "All Products" at bounding box center [342, 238] width 164 height 6
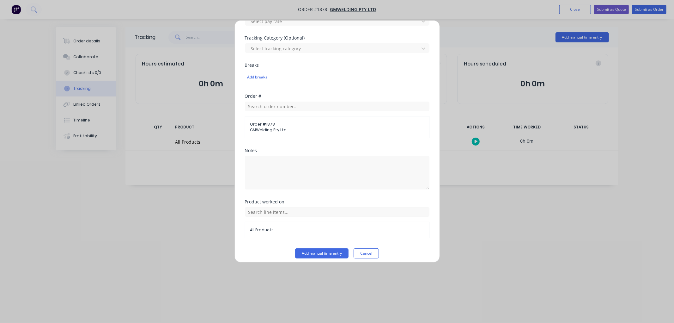
scroll to position [213, 0]
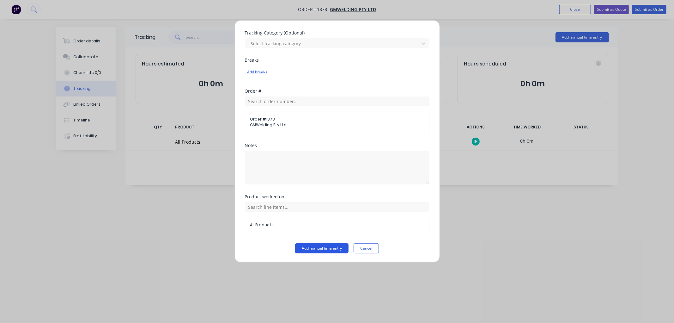
click at [317, 248] on button "Add manual time entry" at bounding box center [321, 248] width 53 height 10
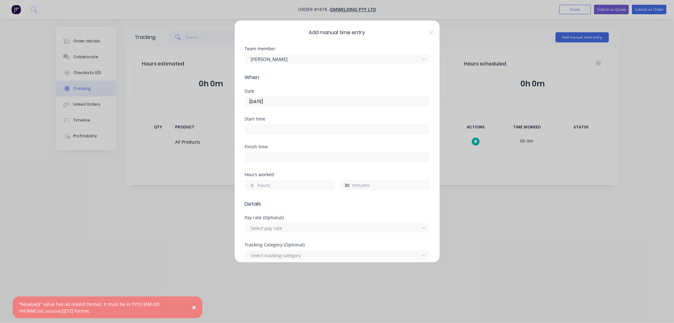
scroll to position [0, 0]
click at [280, 102] on input "[DATE]" at bounding box center [337, 101] width 184 height 9
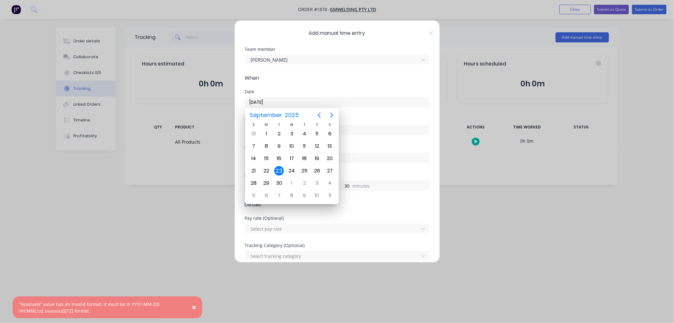
click at [279, 169] on div "23" at bounding box center [278, 170] width 9 height 9
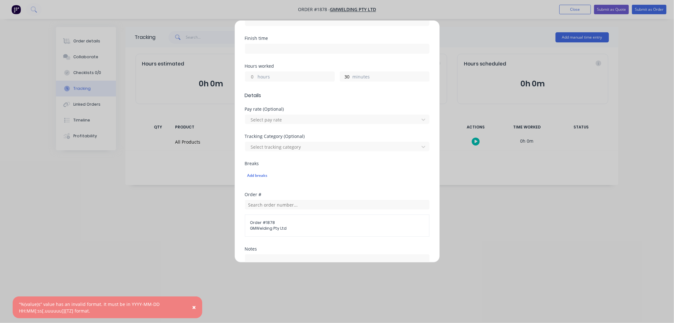
scroll to position [211, 0]
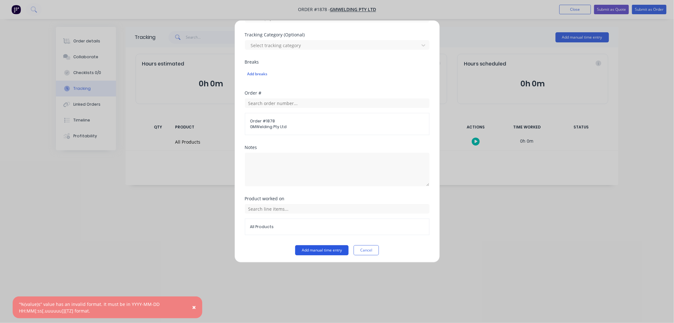
click at [323, 248] on button "Add manual time entry" at bounding box center [321, 250] width 53 height 10
click at [362, 254] on button "Cancel" at bounding box center [366, 250] width 25 height 10
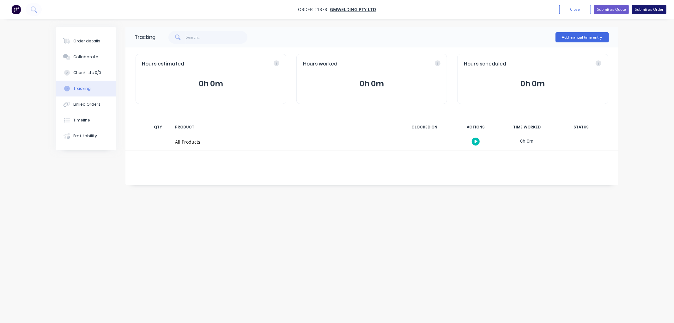
click at [648, 12] on button "Submit as Order" at bounding box center [649, 9] width 34 height 9
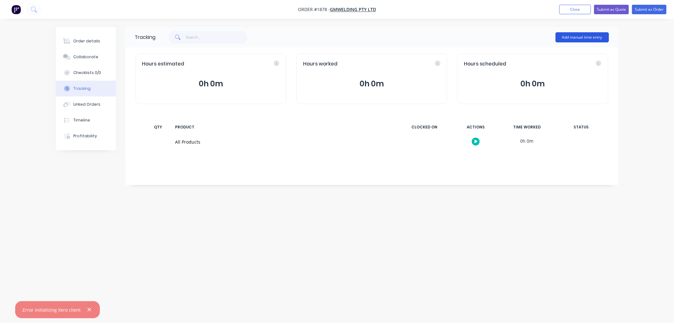
click at [573, 40] on button "Add manual time entry" at bounding box center [582, 37] width 53 height 10
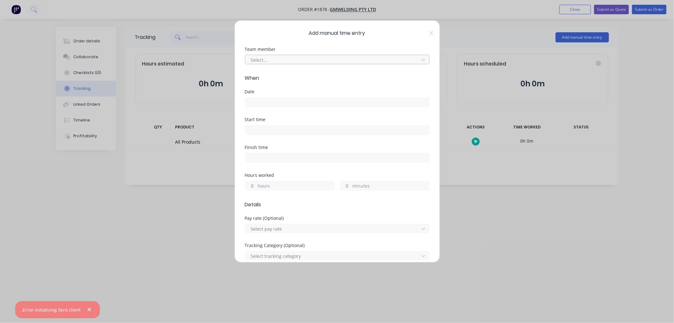
click at [283, 58] on div at bounding box center [333, 60] width 166 height 8
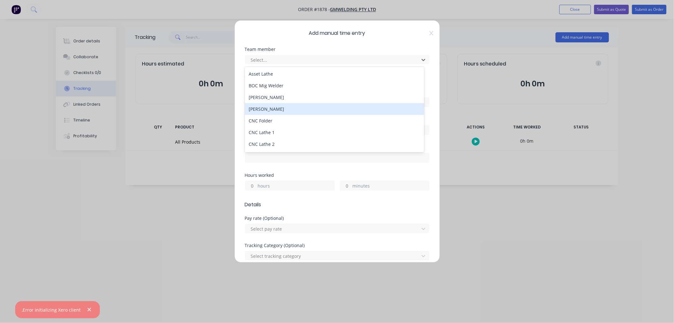
type input "s"
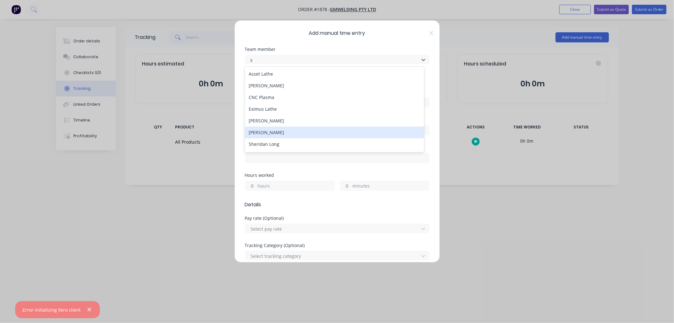
click at [279, 133] on div "[PERSON_NAME]" at bounding box center [334, 132] width 179 height 12
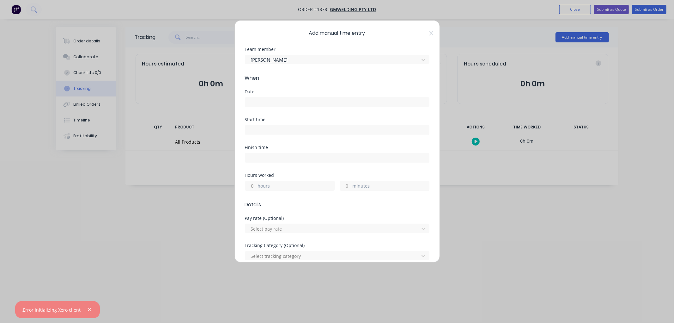
click at [257, 99] on input at bounding box center [337, 101] width 184 height 9
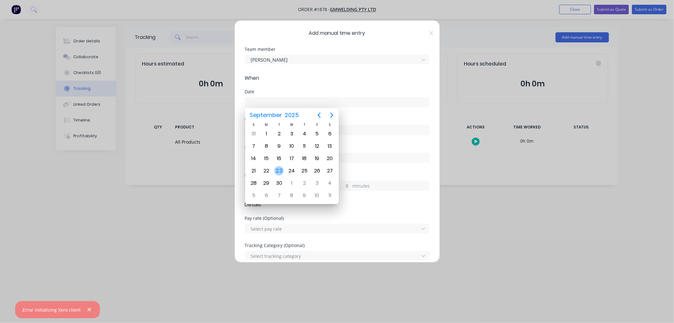
click at [280, 166] on div "23" at bounding box center [278, 170] width 9 height 9
type input "[DATE]"
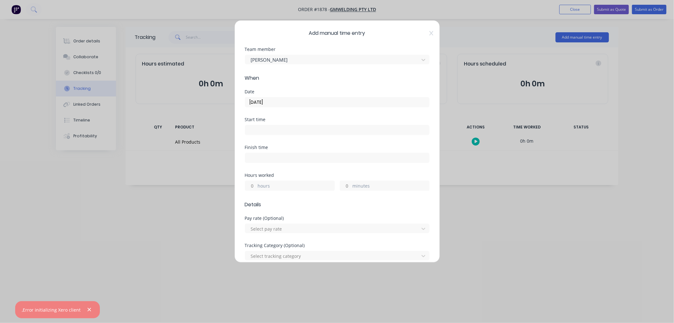
click at [265, 124] on div at bounding box center [337, 129] width 185 height 12
drag, startPoint x: 347, startPoint y: 187, endPoint x: 339, endPoint y: 187, distance: 7.9
click at [340, 187] on input "minutes" at bounding box center [345, 185] width 11 height 9
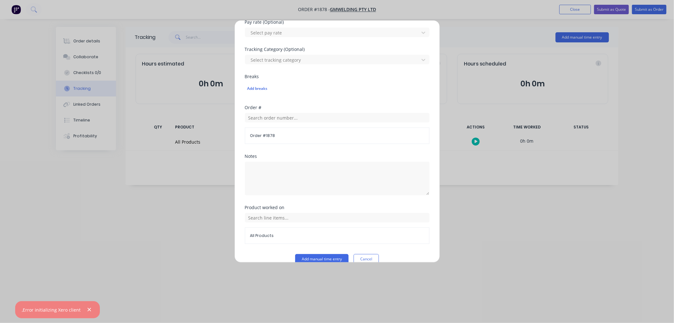
scroll to position [207, 0]
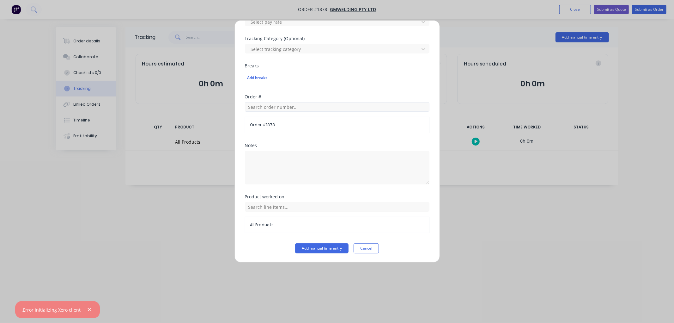
type input "30"
click at [272, 104] on input "text" at bounding box center [337, 106] width 185 height 9
click at [291, 107] on input "text" at bounding box center [337, 106] width 185 height 9
click at [315, 247] on button "Add manual time entry" at bounding box center [321, 248] width 53 height 10
